Goal: Find specific page/section: Find specific page/section

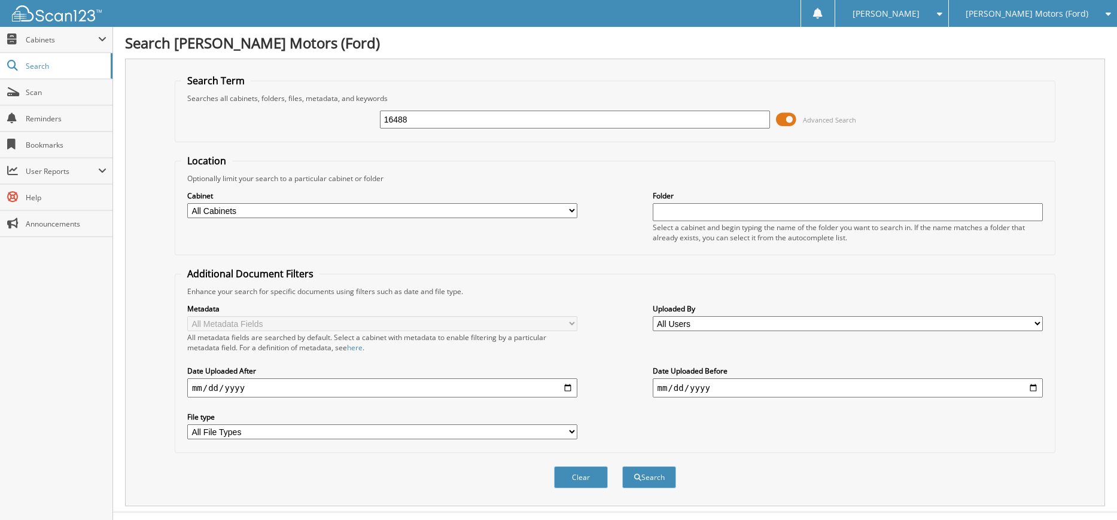
type input "16488"
click at [622, 467] on button "Search" at bounding box center [649, 478] width 54 height 22
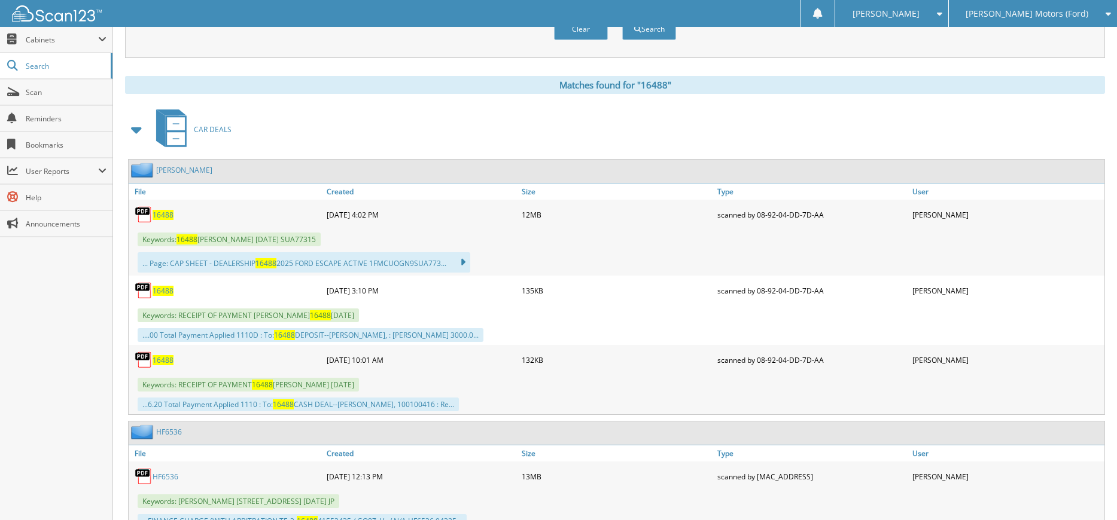
scroll to position [479, 0]
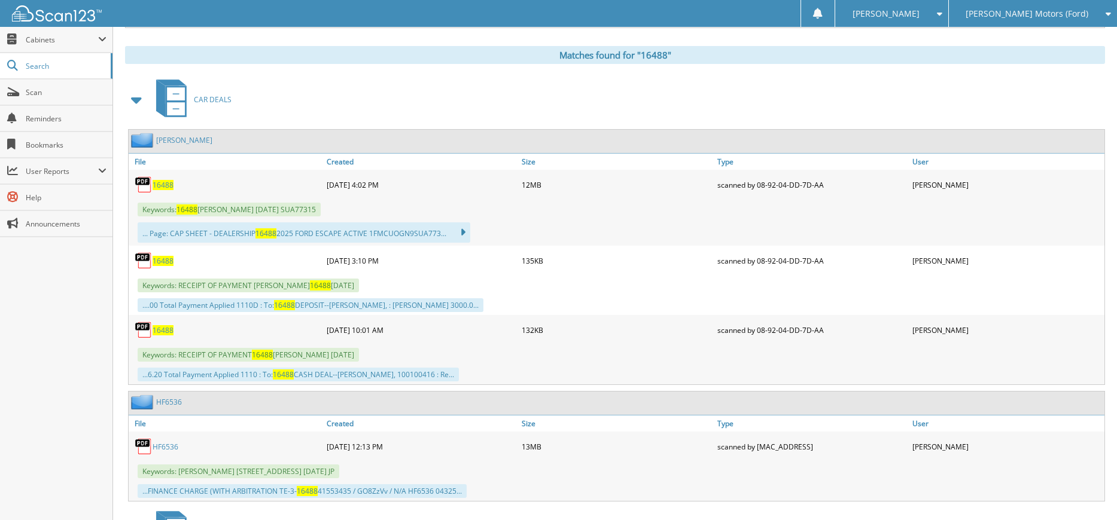
click at [166, 183] on span "16488" at bounding box center [163, 185] width 21 height 10
